Goal: Contribute content

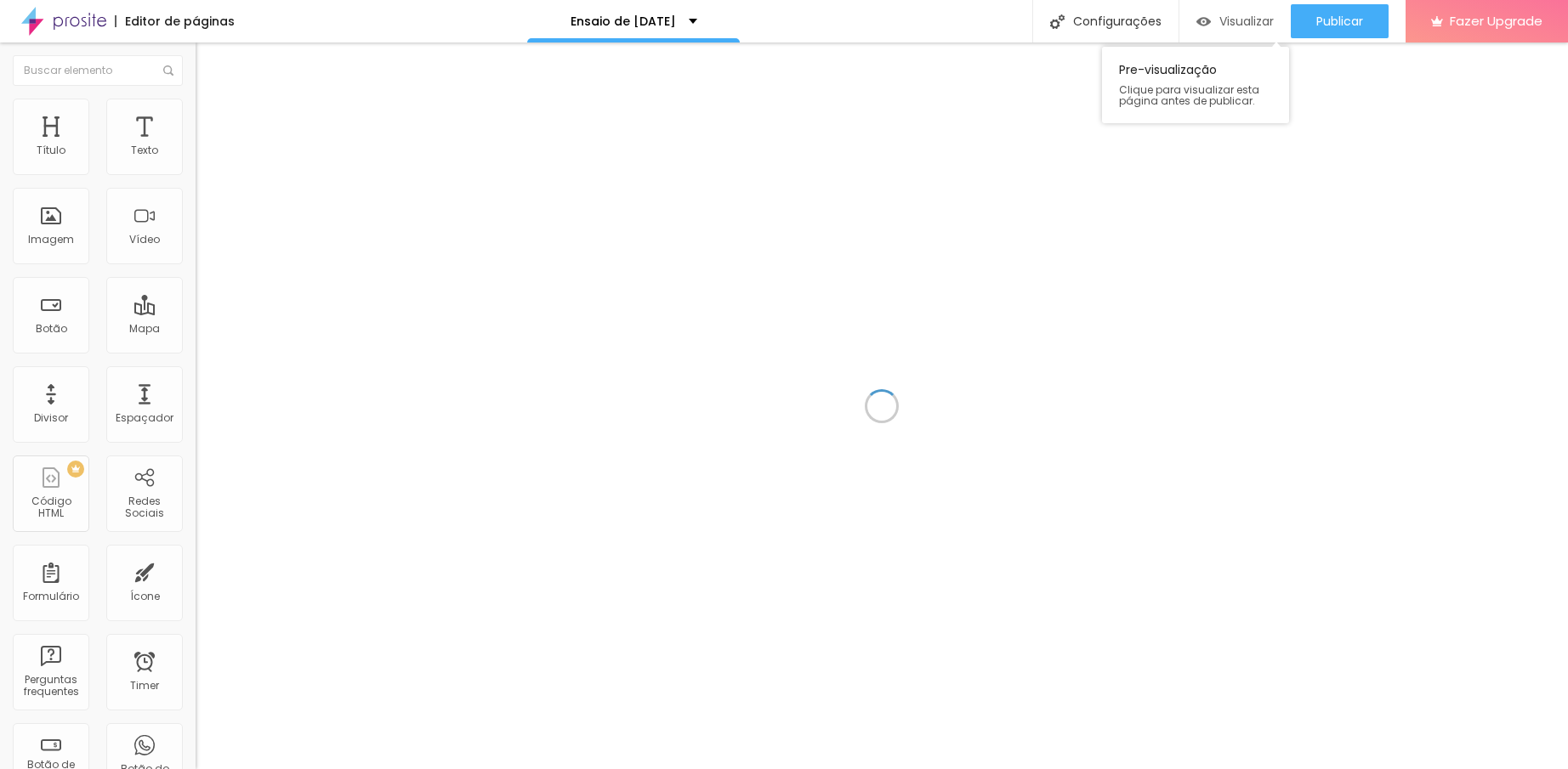
click at [1242, 22] on span "Visualizar" at bounding box center [1246, 21] width 54 height 13
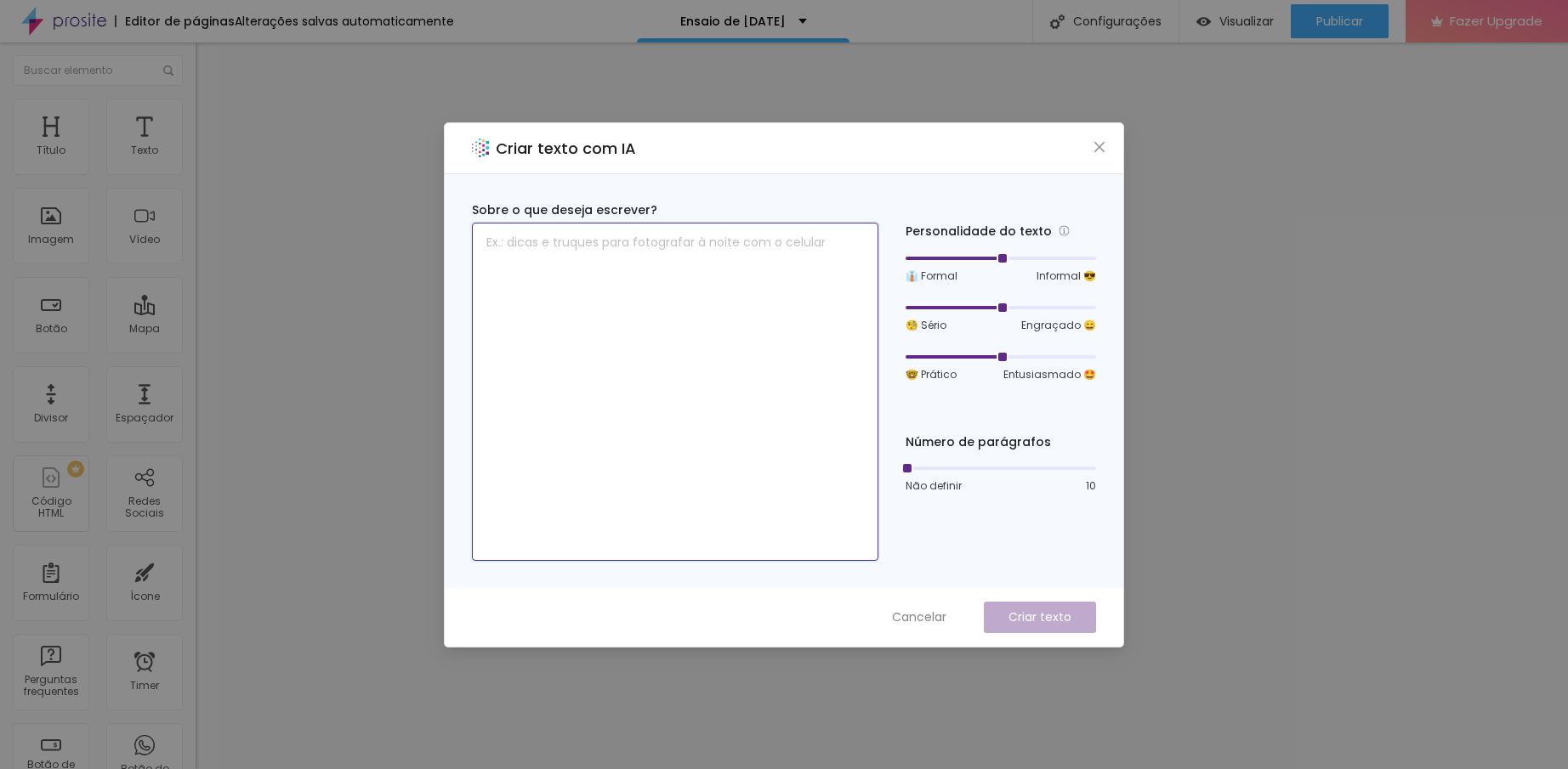
click at [825, 251] on textarea at bounding box center [675, 392] width 406 height 338
type textarea "E"
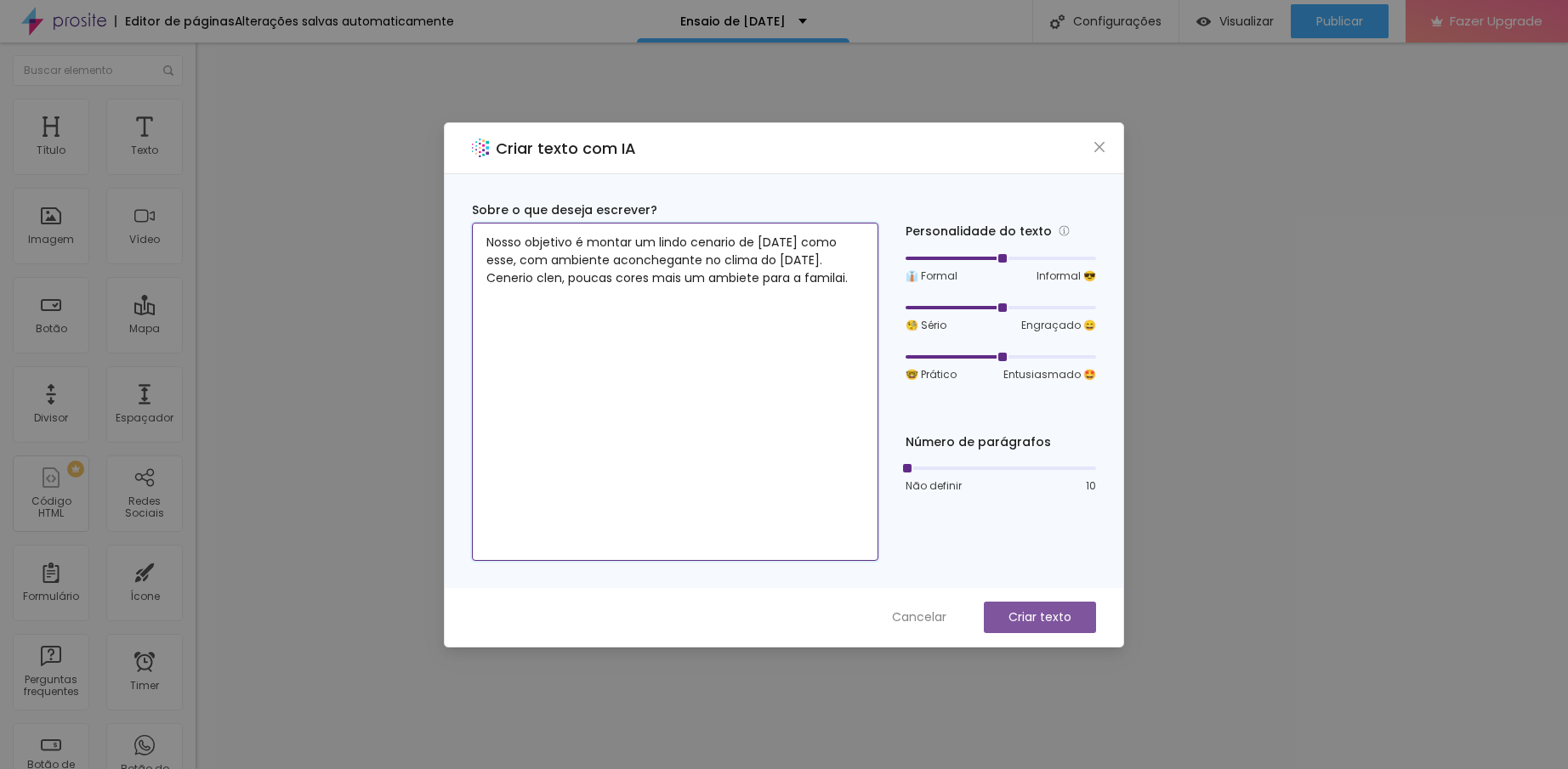
type textarea "Nosso objetivo é montar um lindo cenario de [DATE] como esse, com ambiente acon…"
click at [1040, 610] on p "Criar texto" at bounding box center [1040, 617] width 63 height 18
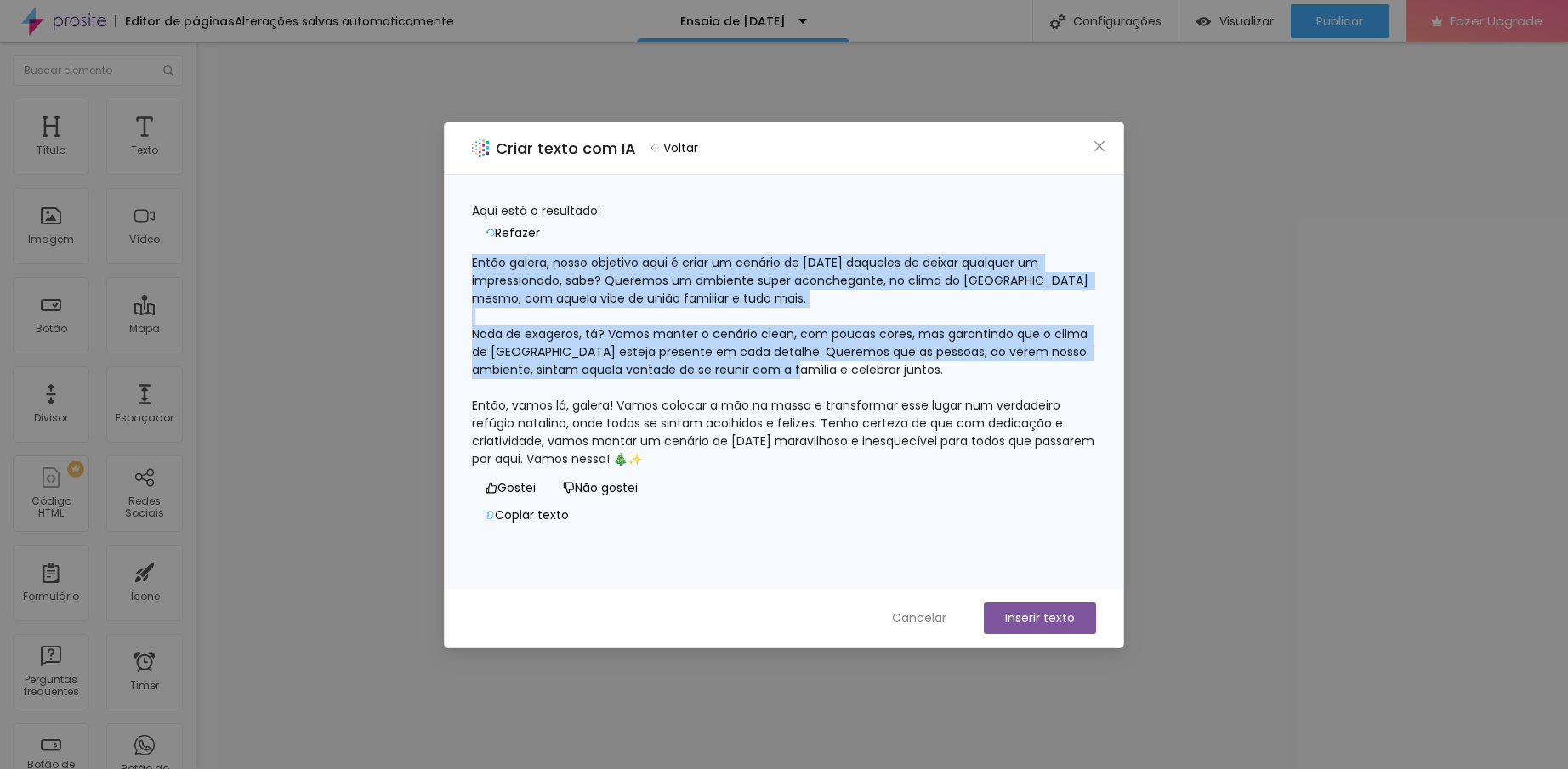
drag, startPoint x: 981, startPoint y: 359, endPoint x: 485, endPoint y: 257, distance: 506.4
click at [485, 257] on div "Então galera, nosso objetivo aqui é criar um cenário de [DATE] daqueles de deix…" at bounding box center [784, 361] width 624 height 214
copy div "Então galera, nosso objetivo aqui é criar um cenário de [DATE] daqueles de deix…"
click at [1096, 144] on icon "close" at bounding box center [1099, 145] width 10 height 10
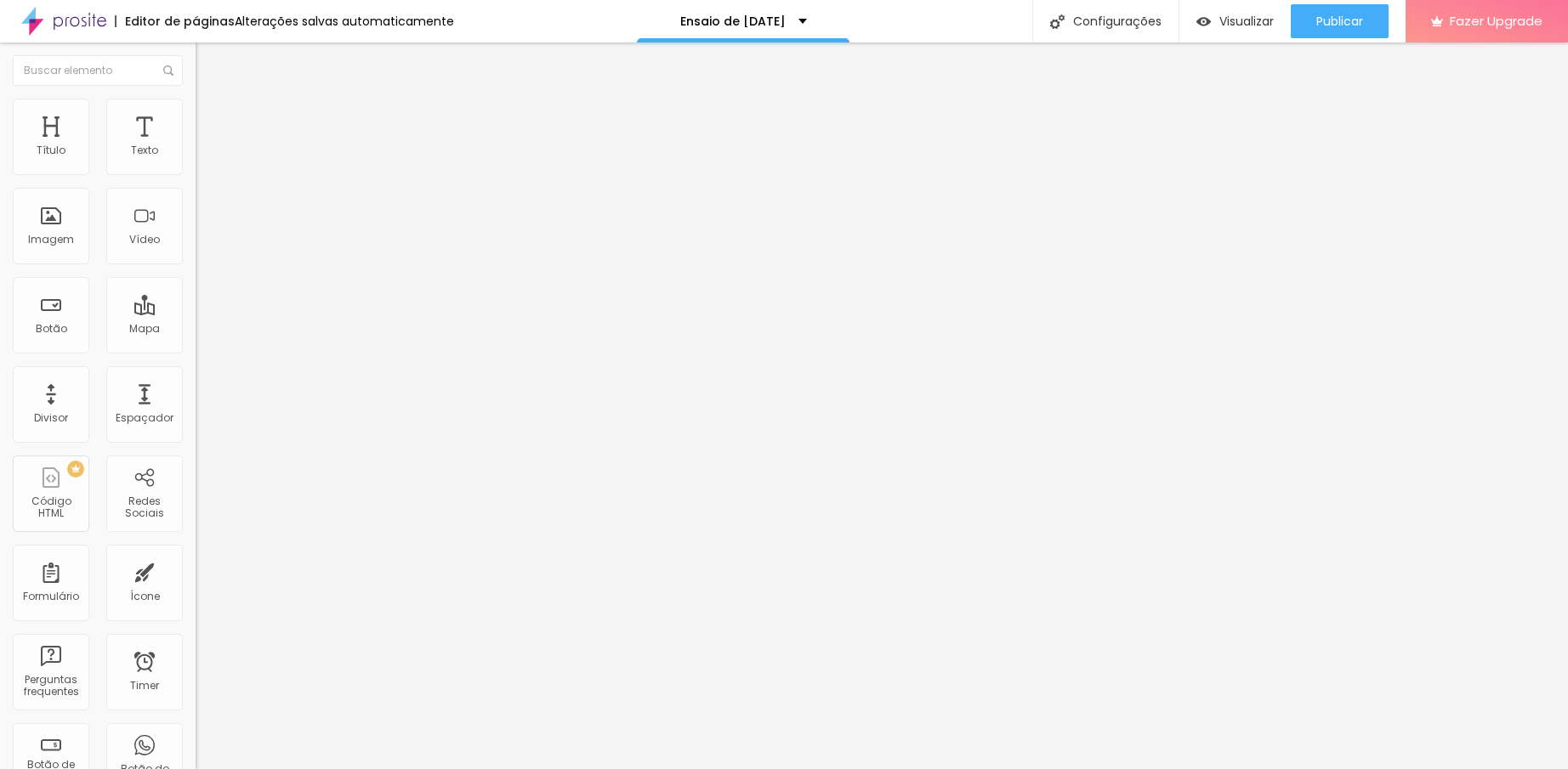
click at [195, 163] on button "button" at bounding box center [207, 154] width 24 height 18
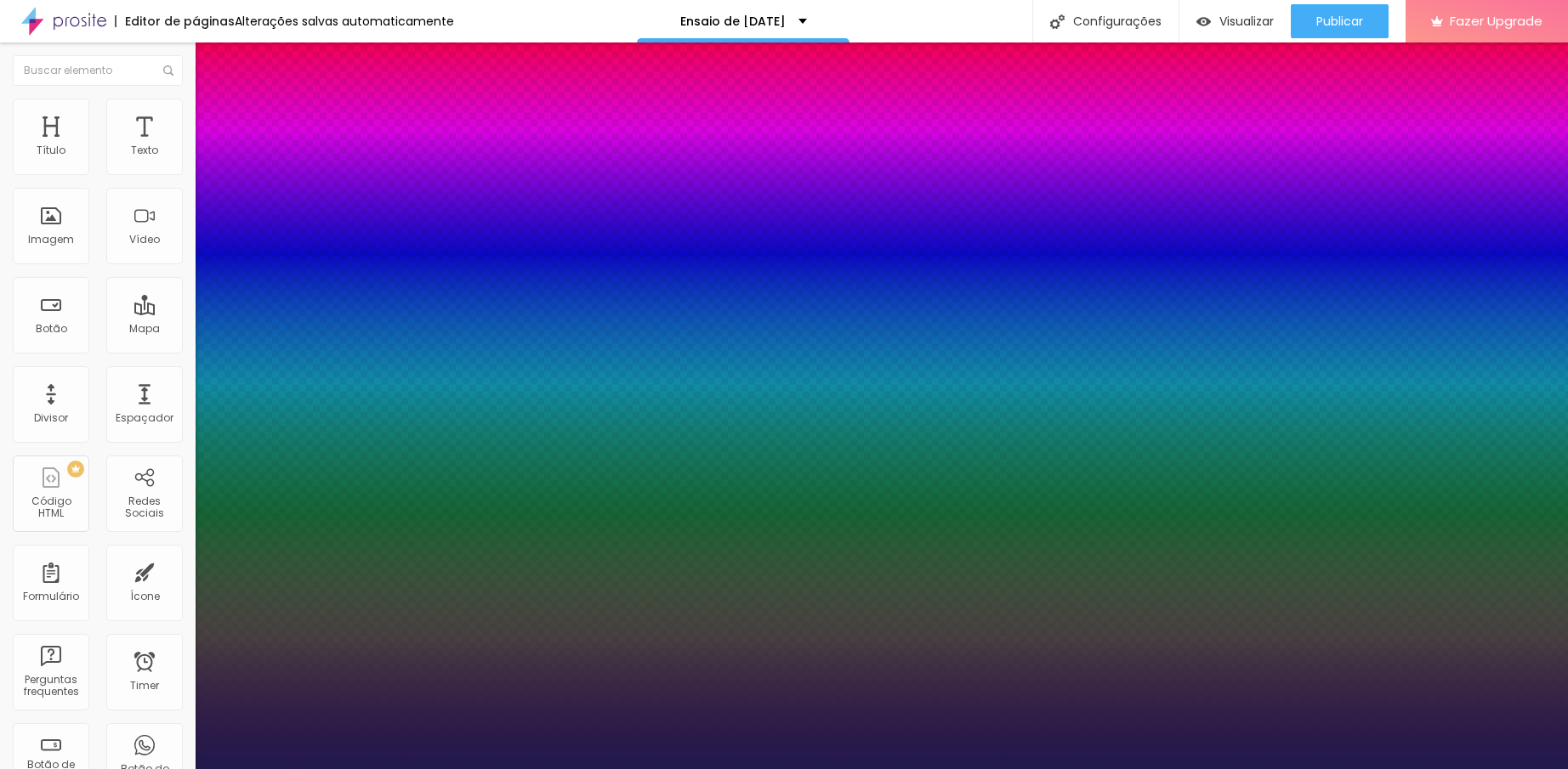
type input "22"
type input "1"
type input "23"
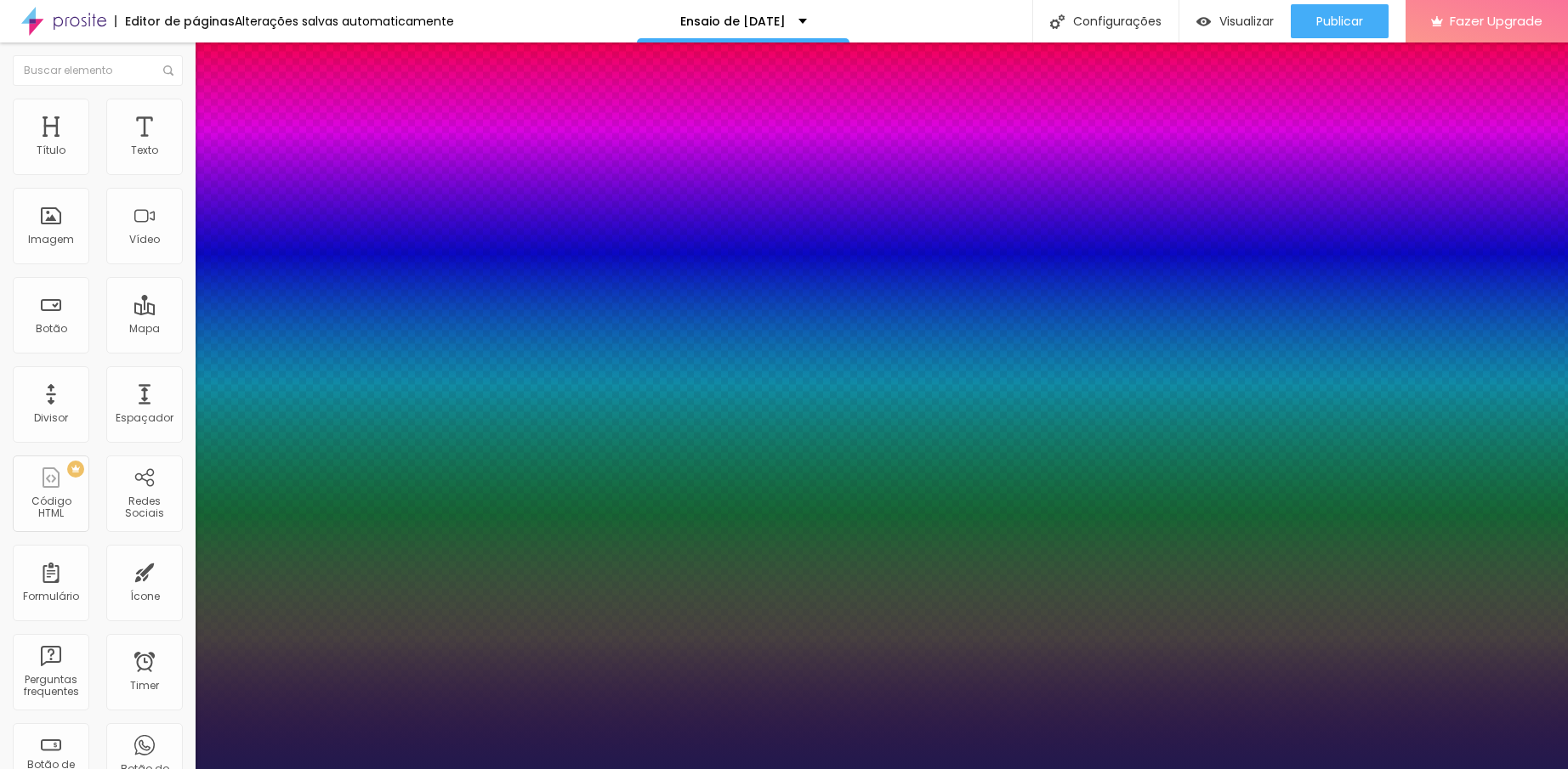
type input "1"
type input "26"
type input "1"
type input "28"
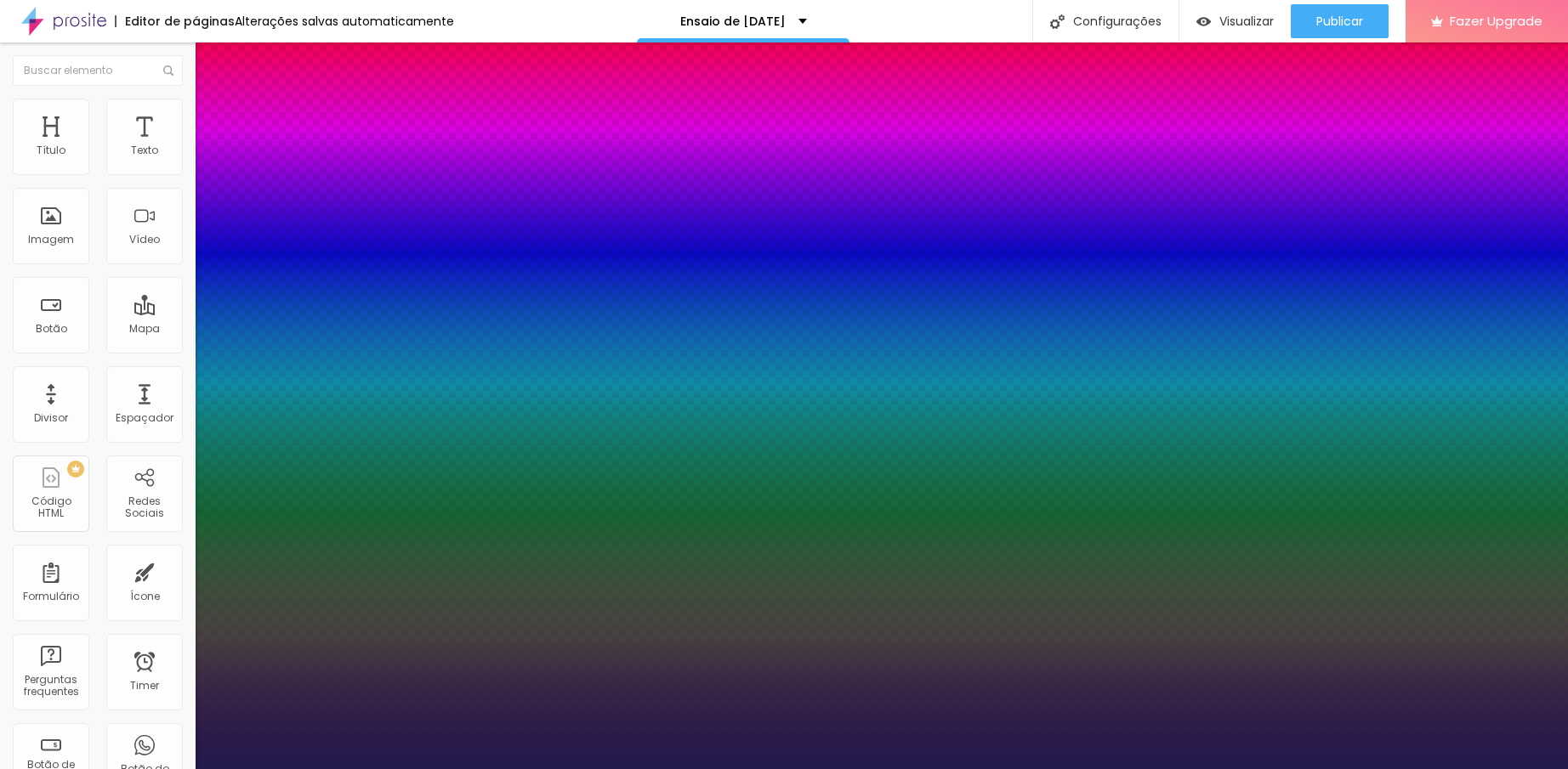
type input "28"
type input "1"
type input "28"
type input "1"
drag, startPoint x: 229, startPoint y: 285, endPoint x: 246, endPoint y: 292, distance: 18.4
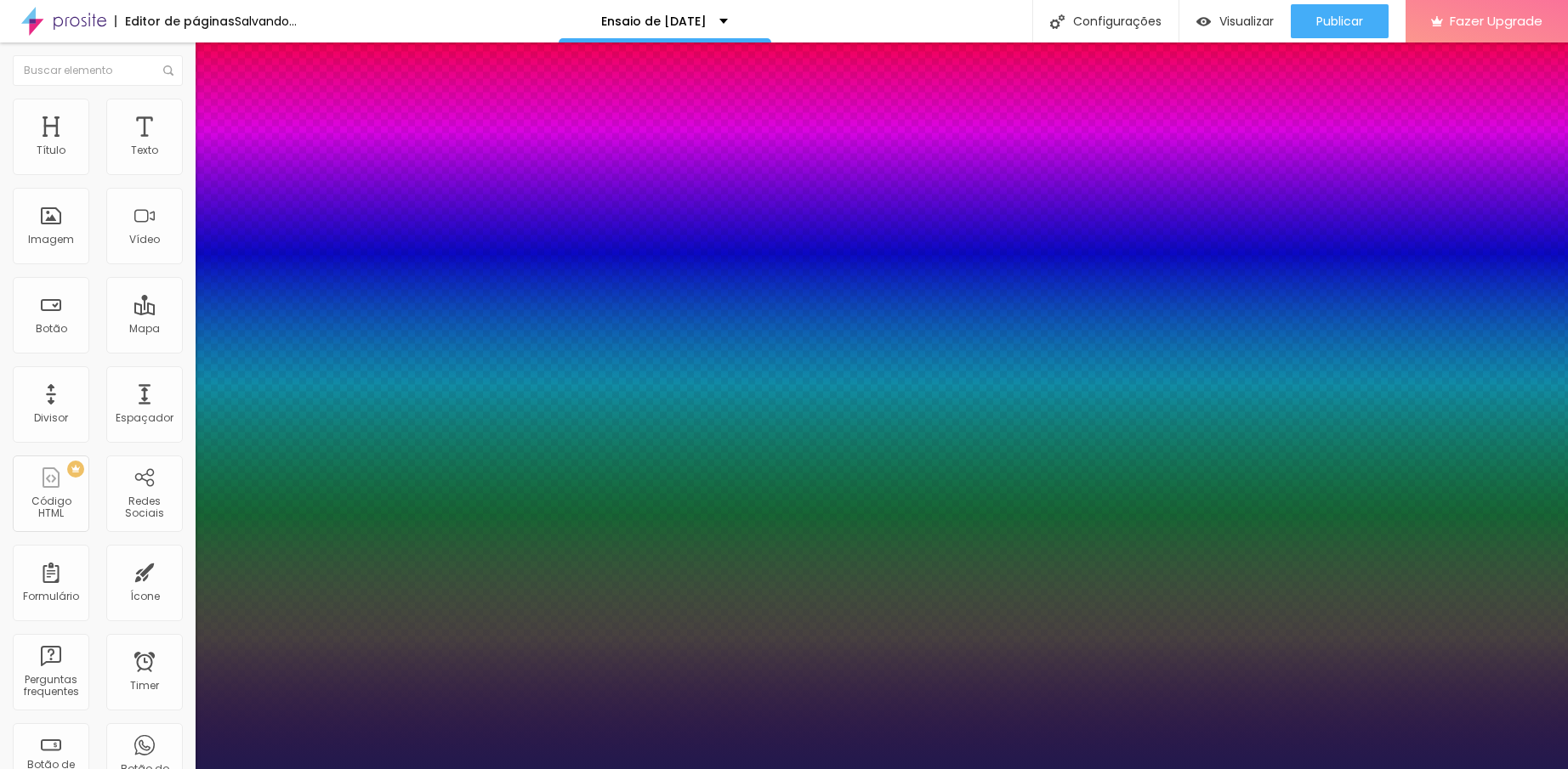
type input "28"
type input "1"
click at [778, 769] on div at bounding box center [784, 769] width 1568 height 0
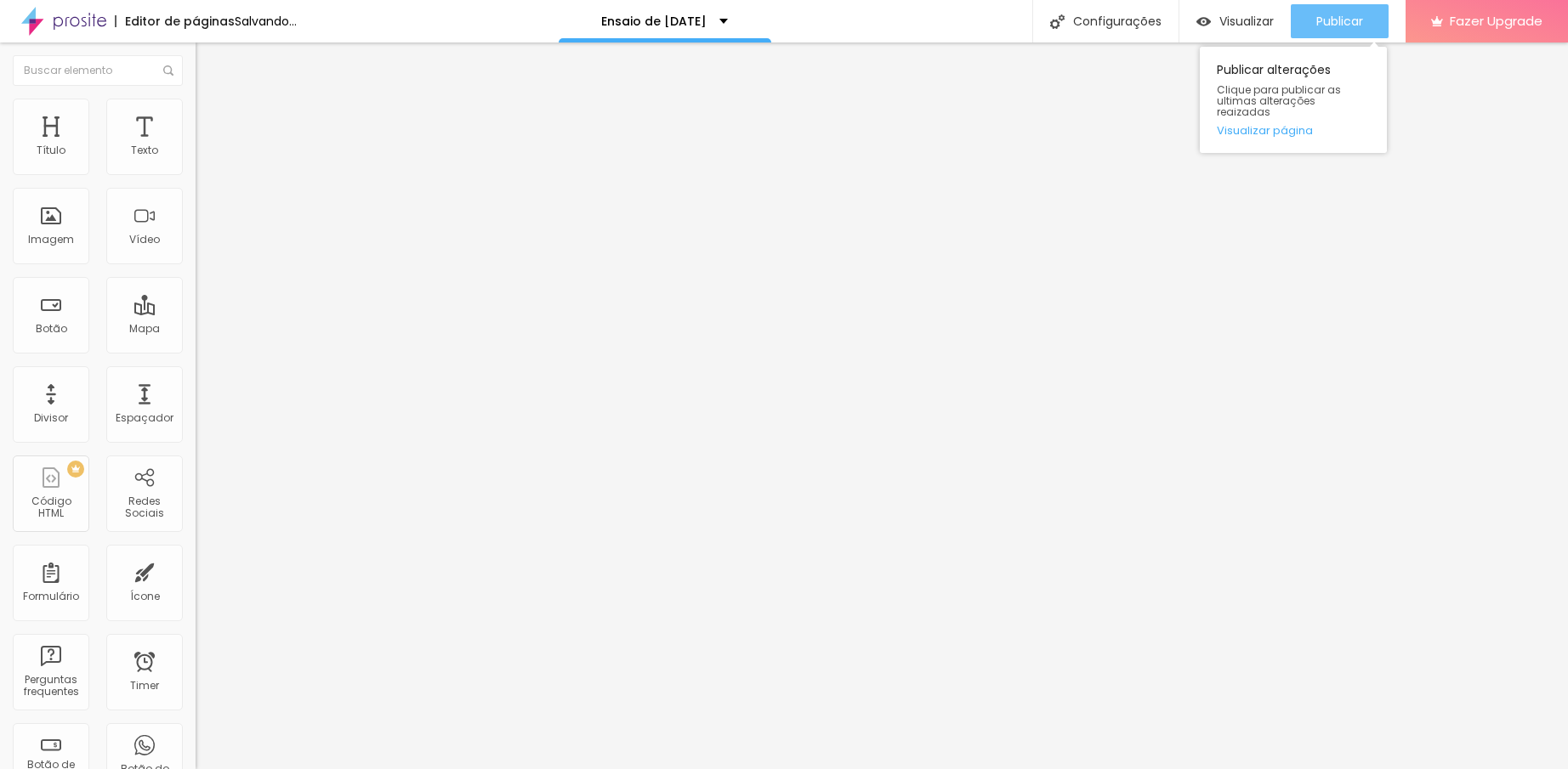
click at [1313, 21] on button "Publicar" at bounding box center [1339, 21] width 98 height 34
click at [1313, 16] on button "Publicar" at bounding box center [1339, 21] width 98 height 34
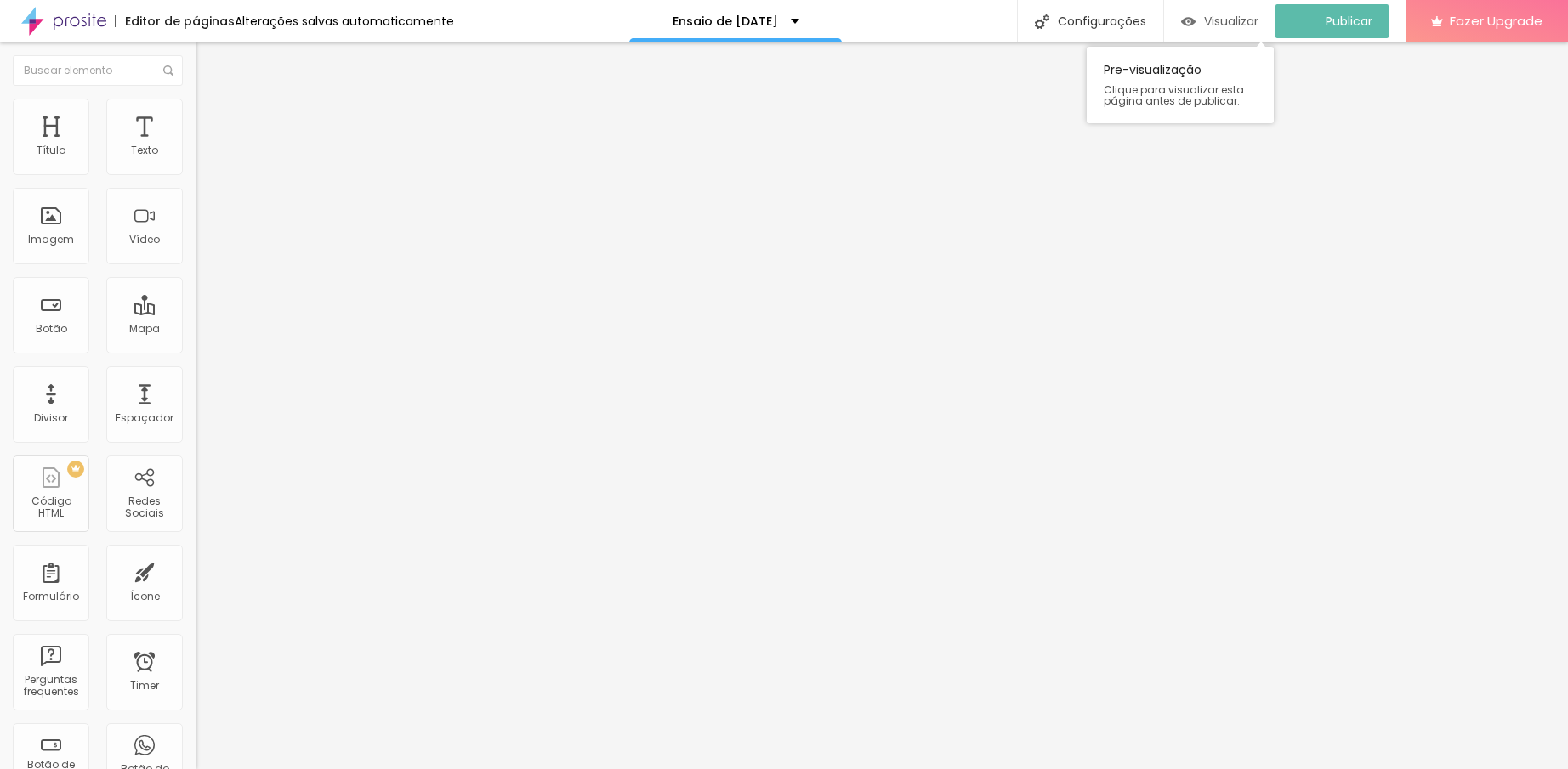
click at [1229, 18] on span "Visualizar" at bounding box center [1231, 21] width 54 height 13
